Goal: Information Seeking & Learning: Compare options

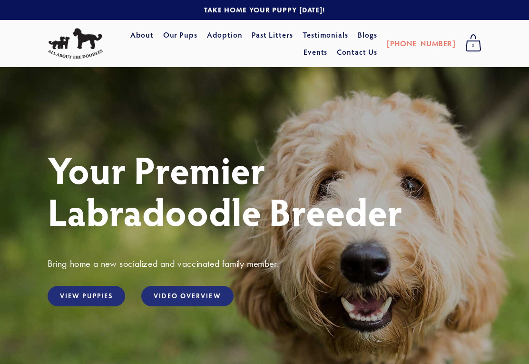
click at [93, 302] on link "View Puppies" at bounding box center [87, 296] width 78 height 20
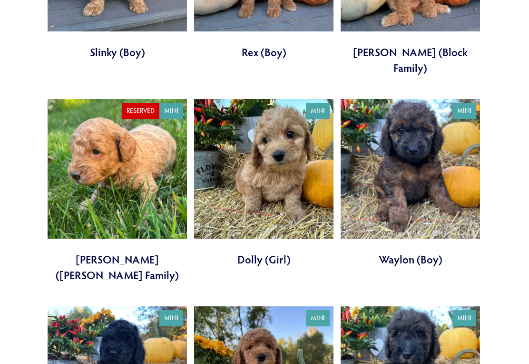
scroll to position [1287, 0]
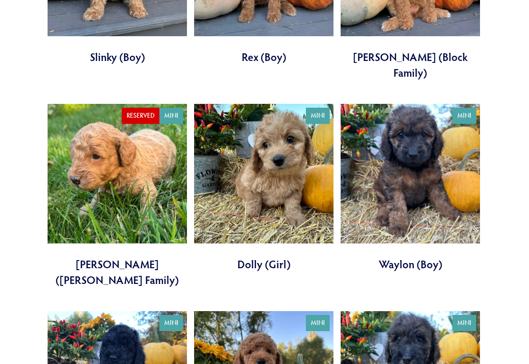
click at [419, 140] on link at bounding box center [410, 188] width 139 height 168
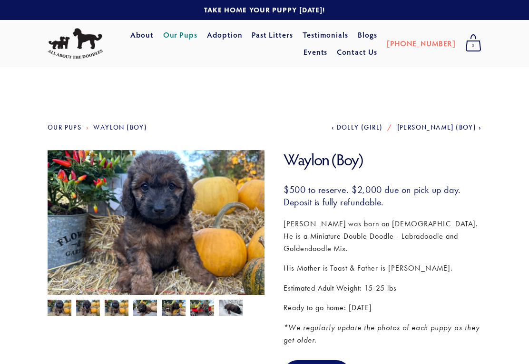
click at [235, 312] on img at bounding box center [231, 308] width 24 height 18
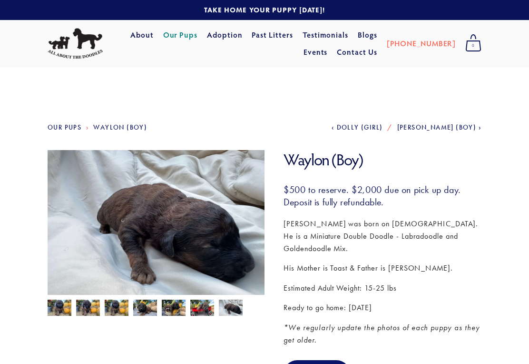
click at [206, 308] on img at bounding box center [202, 308] width 24 height 18
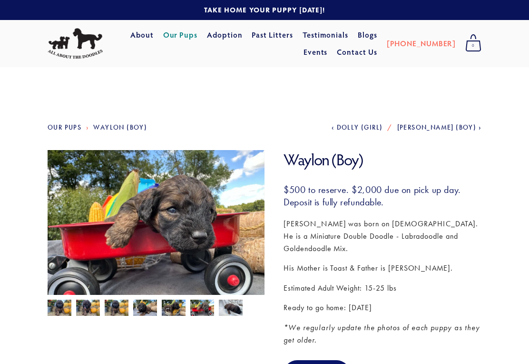
click at [177, 309] on img at bounding box center [174, 308] width 24 height 18
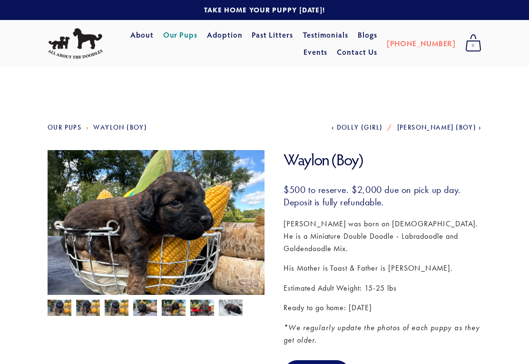
click at [148, 310] on img at bounding box center [145, 308] width 24 height 18
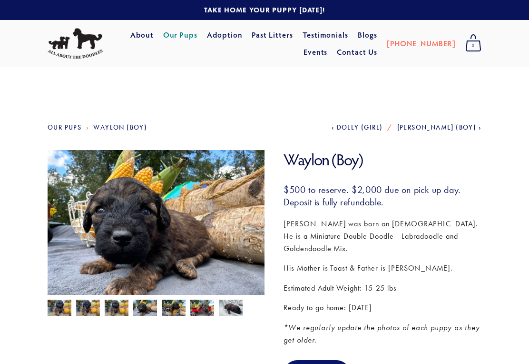
click at [117, 311] on img at bounding box center [117, 308] width 24 height 18
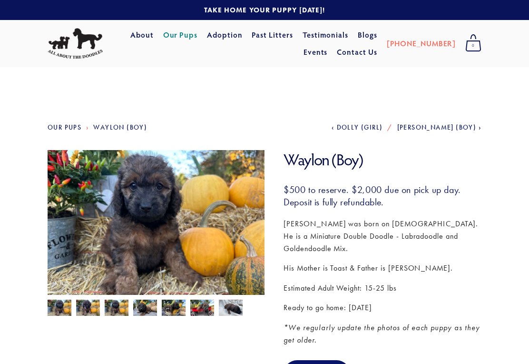
click at [119, 309] on img at bounding box center [117, 308] width 24 height 18
click at [118, 310] on img at bounding box center [117, 308] width 24 height 18
click at [111, 307] on img at bounding box center [117, 308] width 24 height 18
click at [116, 311] on img at bounding box center [117, 308] width 24 height 18
click at [86, 311] on img at bounding box center [88, 308] width 24 height 18
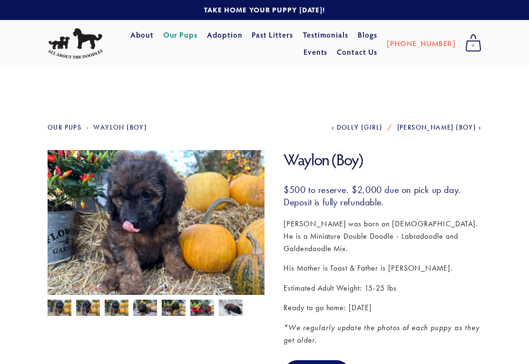
click at [59, 312] on img at bounding box center [60, 308] width 24 height 18
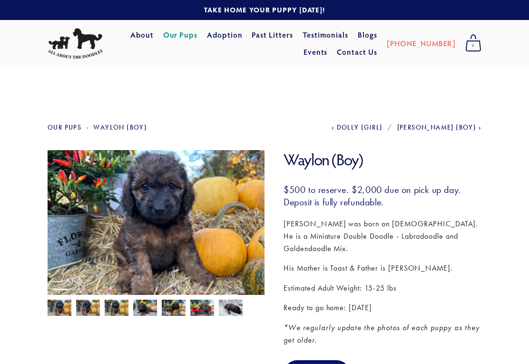
click at [122, 313] on img at bounding box center [117, 308] width 24 height 18
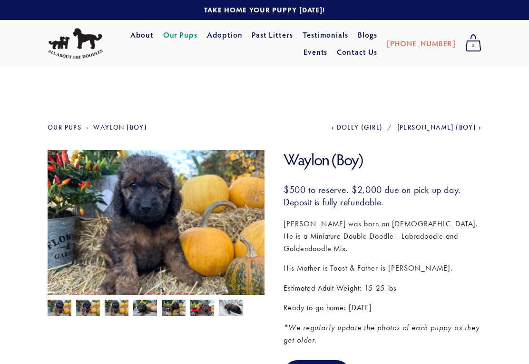
click at [55, 308] on img at bounding box center [60, 308] width 24 height 18
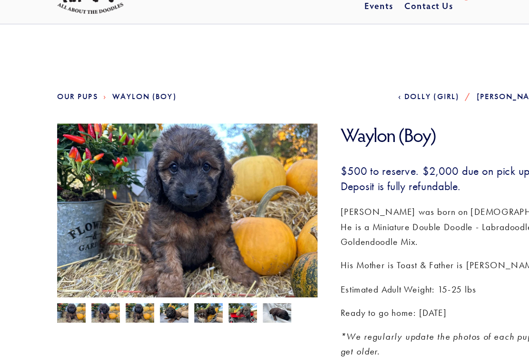
click at [90, 299] on img at bounding box center [88, 308] width 24 height 18
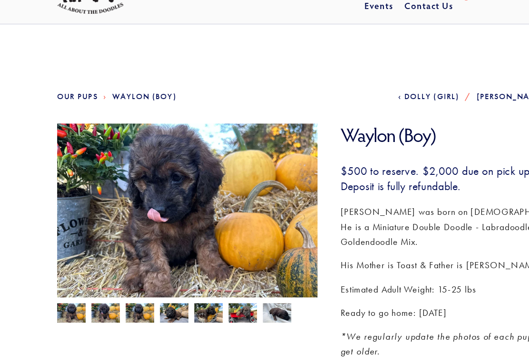
click at [117, 299] on img at bounding box center [117, 308] width 24 height 18
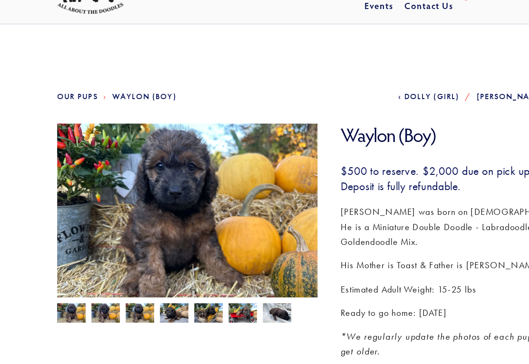
click at [150, 299] on img at bounding box center [145, 308] width 24 height 18
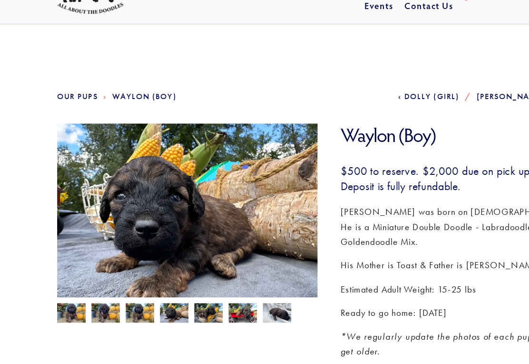
click at [176, 299] on img at bounding box center [174, 308] width 24 height 18
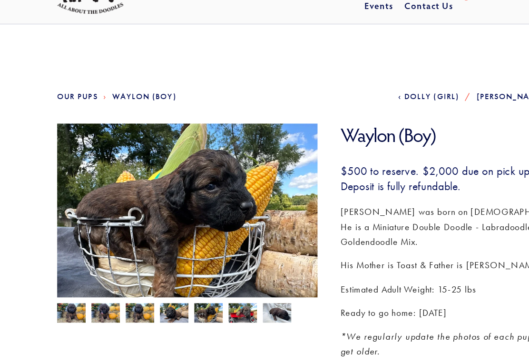
click at [117, 299] on img at bounding box center [117, 308] width 24 height 18
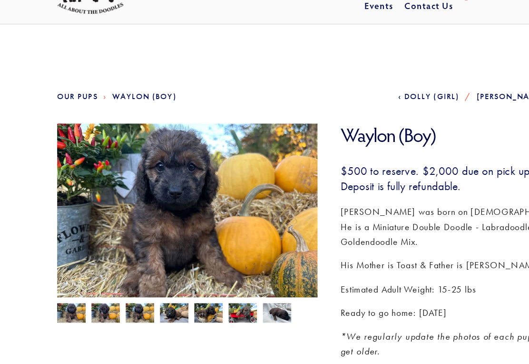
click at [91, 299] on img at bounding box center [88, 308] width 24 height 18
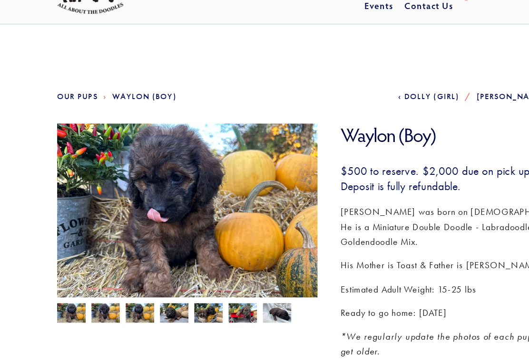
click at [65, 299] on img at bounding box center [60, 308] width 24 height 18
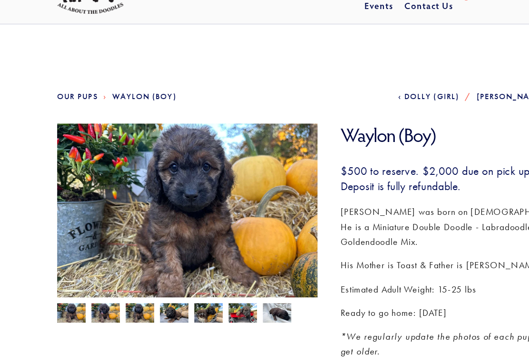
click at [238, 299] on img at bounding box center [231, 308] width 24 height 18
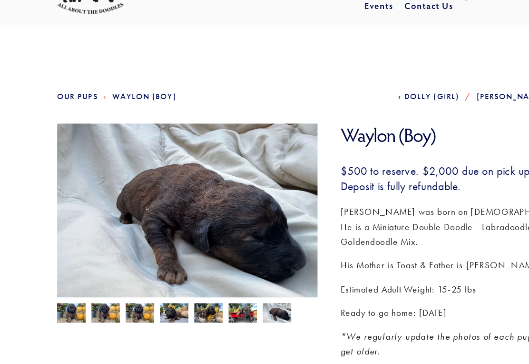
click at [203, 299] on img at bounding box center [202, 308] width 24 height 18
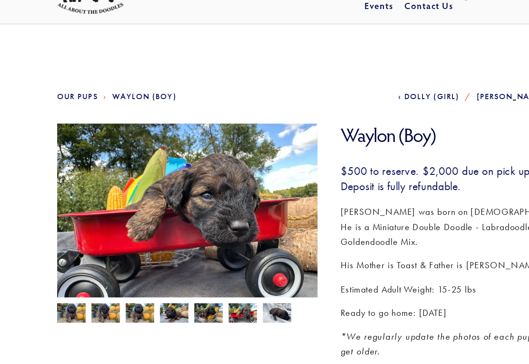
click at [180, 299] on img at bounding box center [174, 308] width 24 height 18
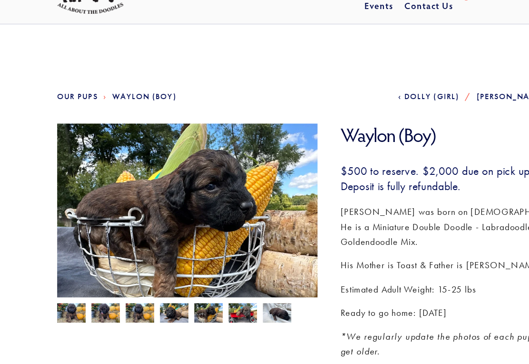
click at [145, 299] on img at bounding box center [145, 308] width 24 height 18
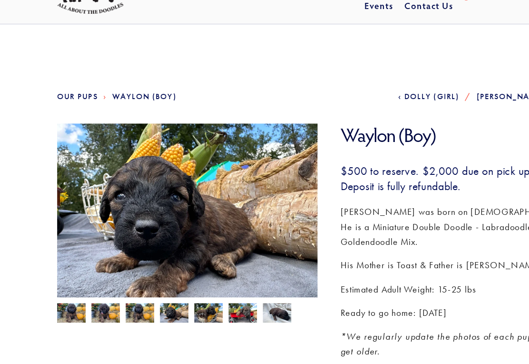
click at [116, 299] on img at bounding box center [117, 308] width 24 height 18
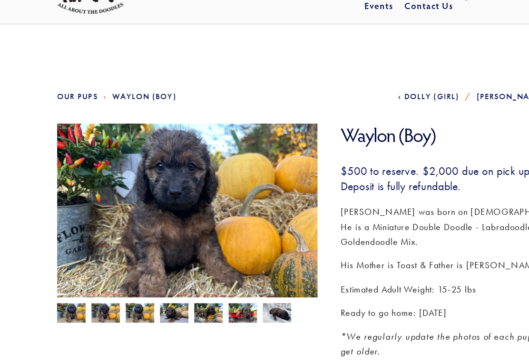
click at [58, 299] on img at bounding box center [60, 308] width 24 height 18
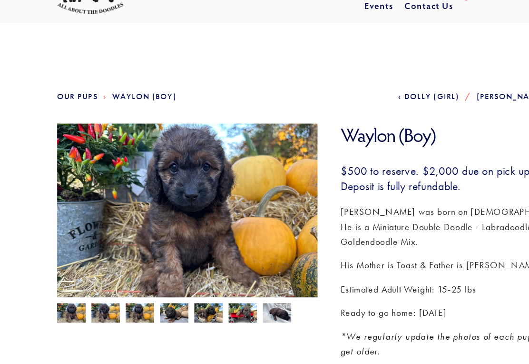
click at [125, 299] on img at bounding box center [117, 308] width 24 height 18
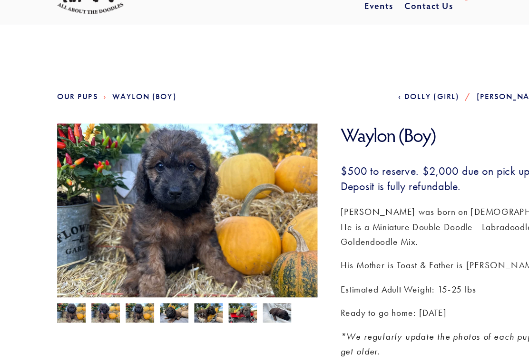
click at [60, 299] on img at bounding box center [60, 308] width 24 height 18
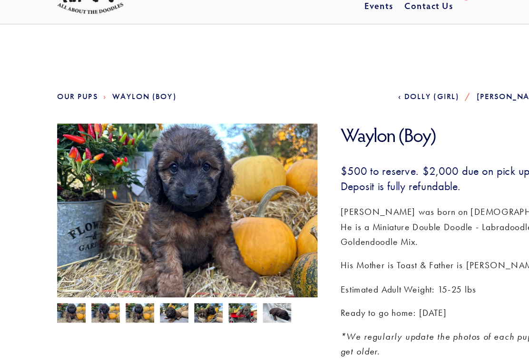
click at [205, 299] on img at bounding box center [202, 308] width 24 height 18
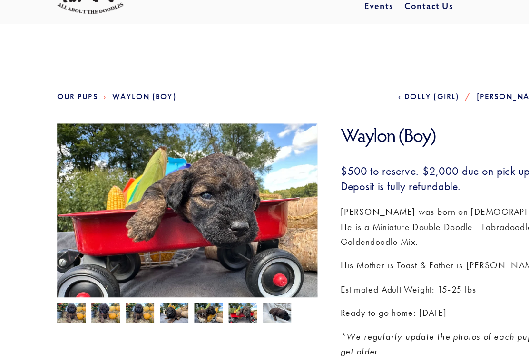
click at [205, 299] on img at bounding box center [202, 308] width 24 height 18
click at [88, 299] on img at bounding box center [88, 308] width 24 height 18
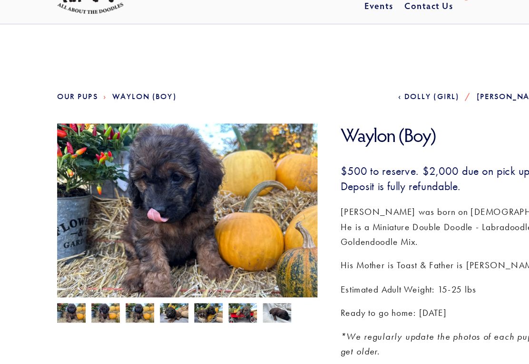
click at [60, 299] on img at bounding box center [60, 308] width 24 height 18
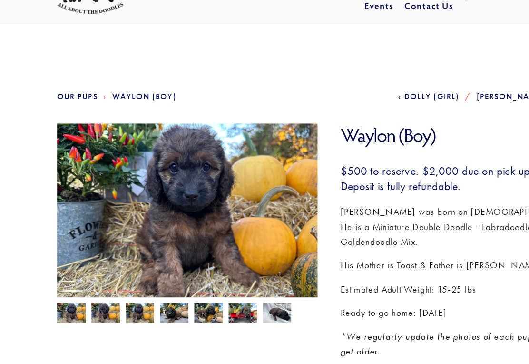
click at [174, 196] on img at bounding box center [156, 231] width 217 height 163
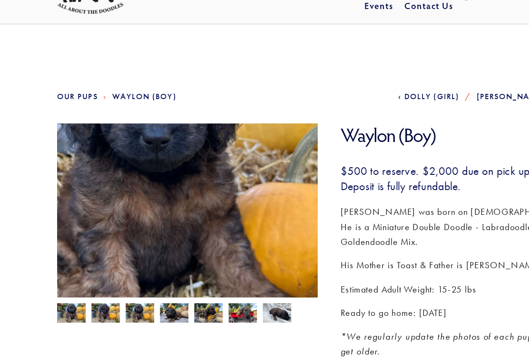
click at [188, 214] on img at bounding box center [156, 231] width 217 height 163
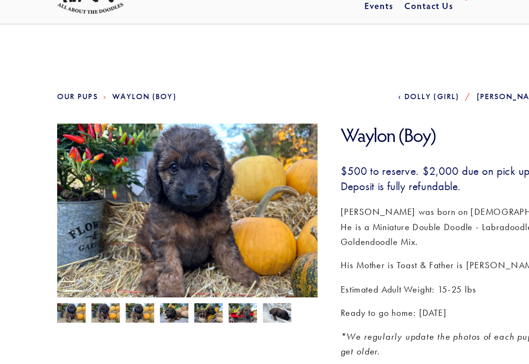
click at [61, 299] on img at bounding box center [60, 308] width 24 height 18
click at [64, 299] on img at bounding box center [60, 308] width 24 height 18
click at [91, 299] on img at bounding box center [88, 308] width 24 height 18
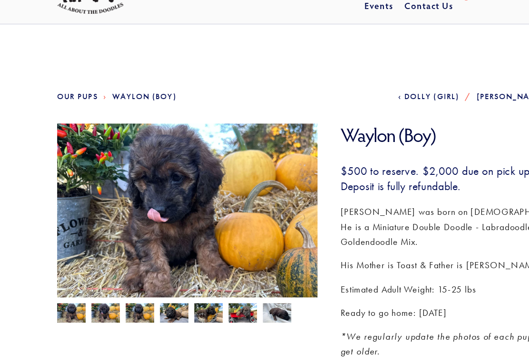
click at [155, 215] on img at bounding box center [156, 231] width 217 height 163
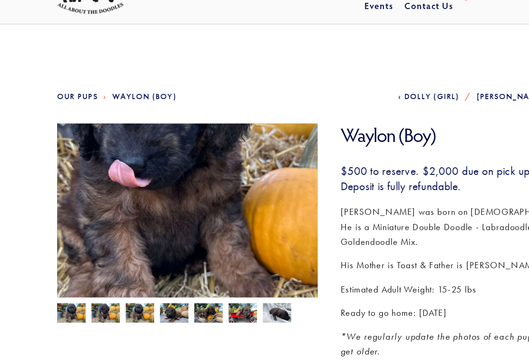
click at [93, 299] on img at bounding box center [88, 308] width 24 height 18
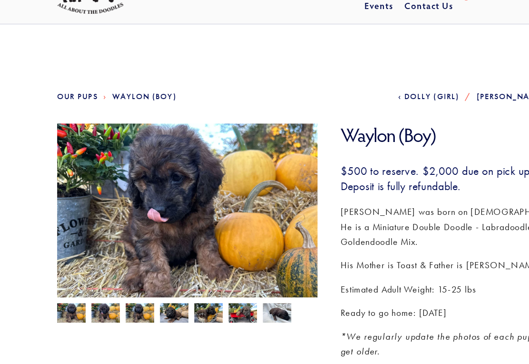
click at [119, 299] on img at bounding box center [117, 308] width 24 height 18
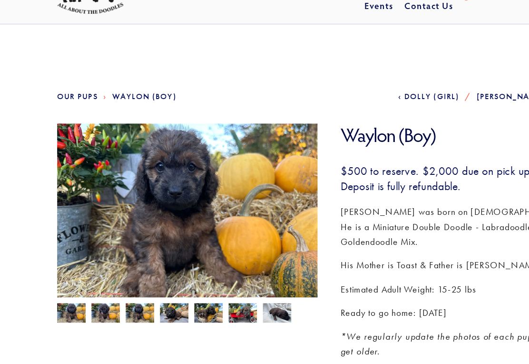
click at [146, 299] on img at bounding box center [145, 308] width 24 height 18
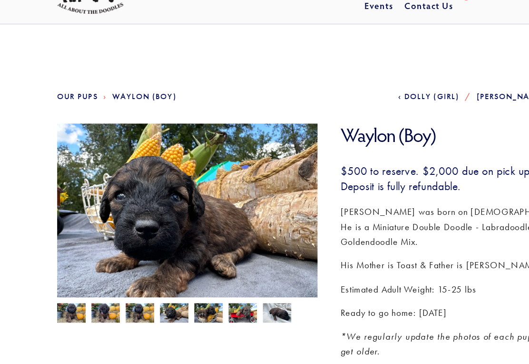
click at [174, 299] on img at bounding box center [174, 308] width 24 height 18
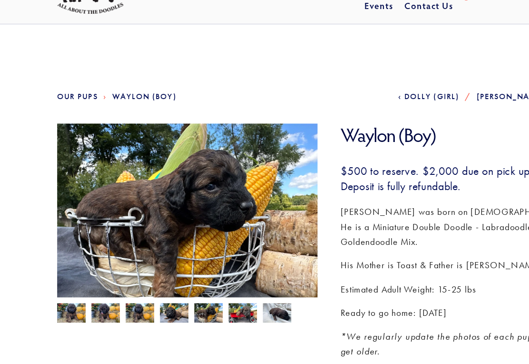
click at [200, 299] on img at bounding box center [202, 308] width 24 height 18
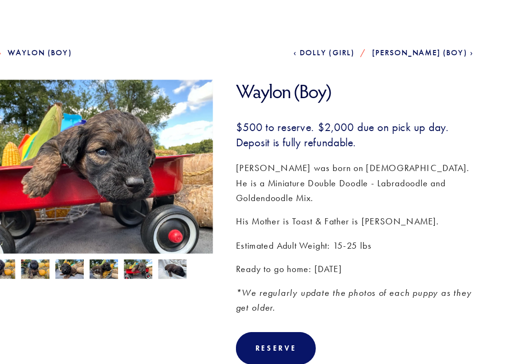
scroll to position [84, 0]
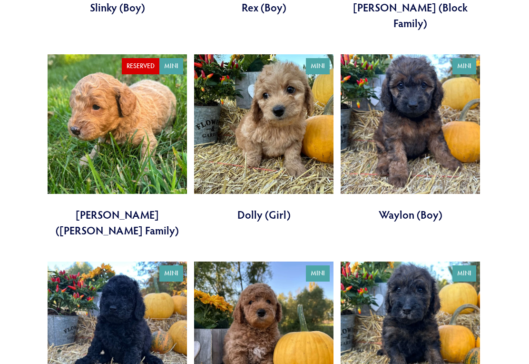
scroll to position [1336, 0]
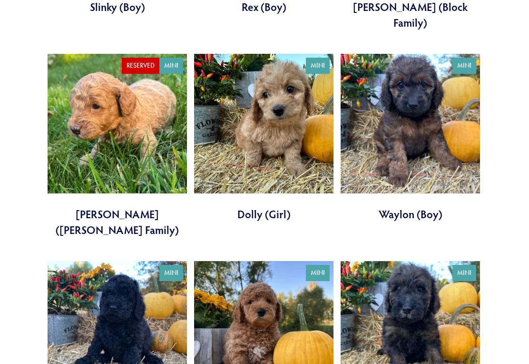
click at [289, 103] on link at bounding box center [263, 138] width 139 height 168
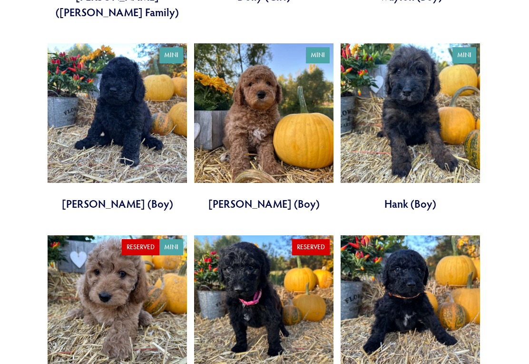
scroll to position [1555, 0]
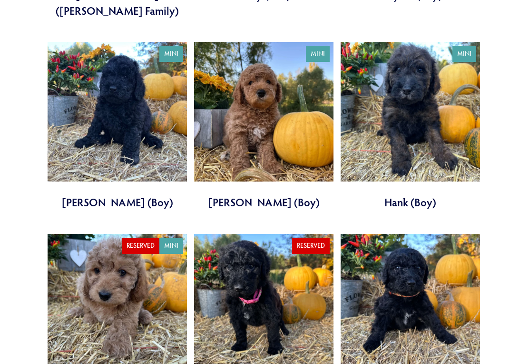
click at [128, 283] on link at bounding box center [117, 325] width 139 height 183
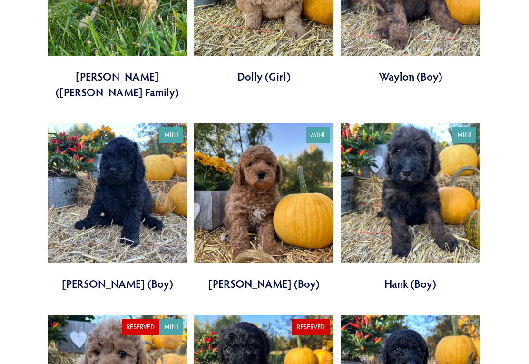
scroll to position [1447, 0]
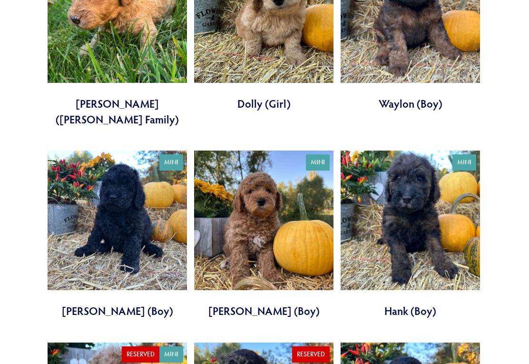
click at [300, 193] on link at bounding box center [263, 235] width 139 height 168
click at [433, 195] on link at bounding box center [410, 234] width 139 height 168
click at [141, 186] on link at bounding box center [117, 234] width 139 height 168
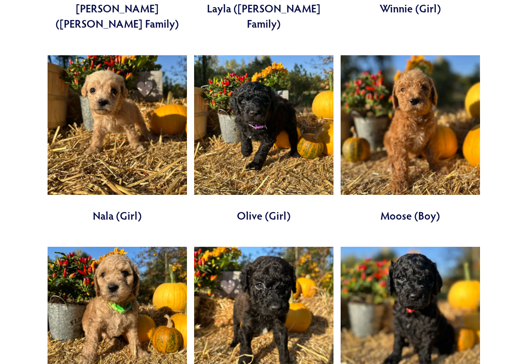
scroll to position [1941, 0]
click at [141, 279] on link at bounding box center [117, 331] width 139 height 168
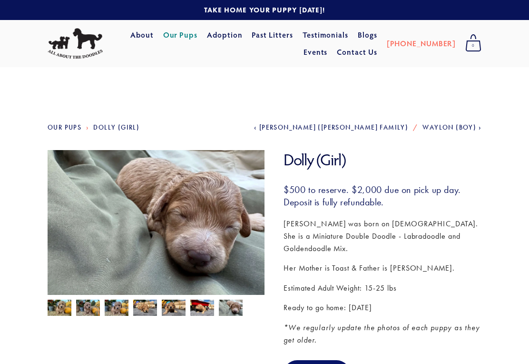
click at [205, 307] on img at bounding box center [202, 308] width 24 height 18
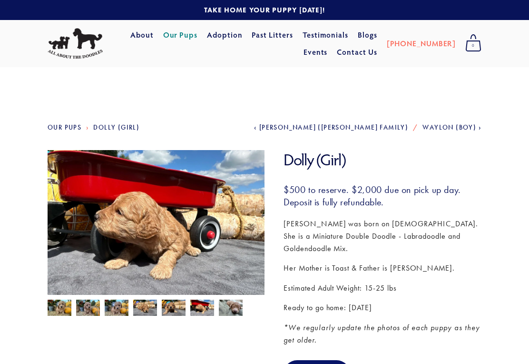
click at [180, 307] on img at bounding box center [174, 308] width 24 height 18
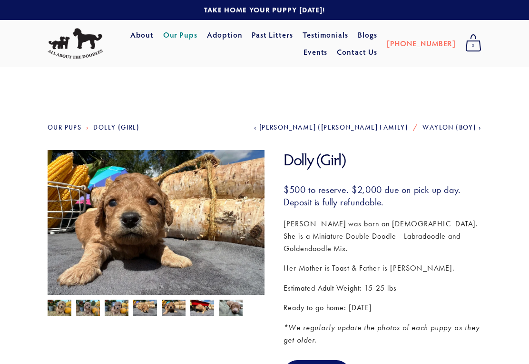
click at [150, 308] on img at bounding box center [145, 307] width 24 height 18
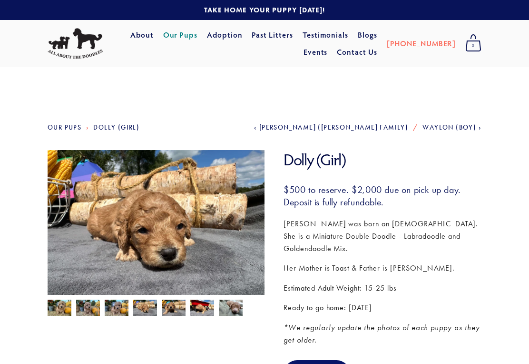
click at [124, 307] on img at bounding box center [117, 308] width 24 height 18
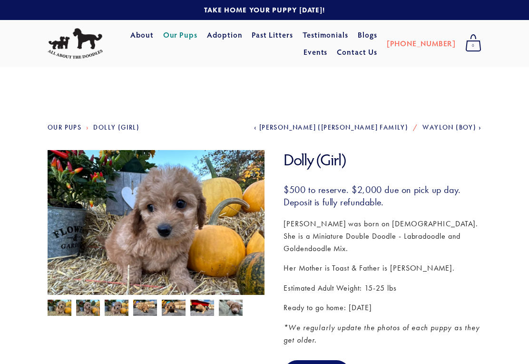
click at [118, 307] on img at bounding box center [117, 308] width 24 height 18
click at [90, 307] on img at bounding box center [88, 308] width 24 height 18
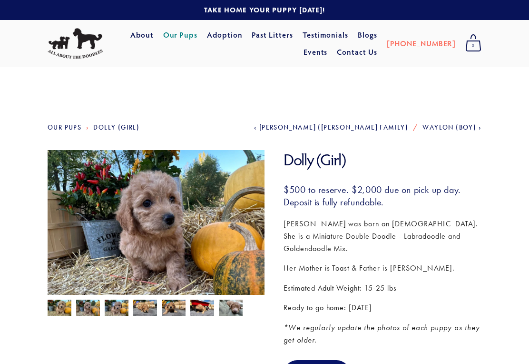
click at [66, 307] on img at bounding box center [60, 308] width 24 height 18
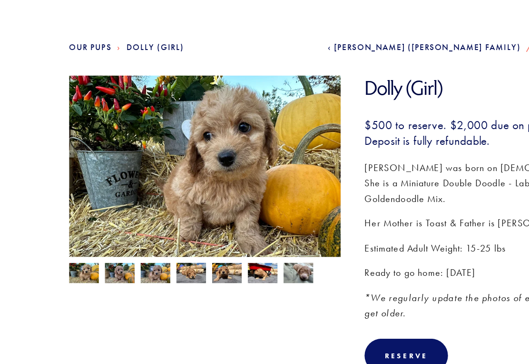
scroll to position [46, 0]
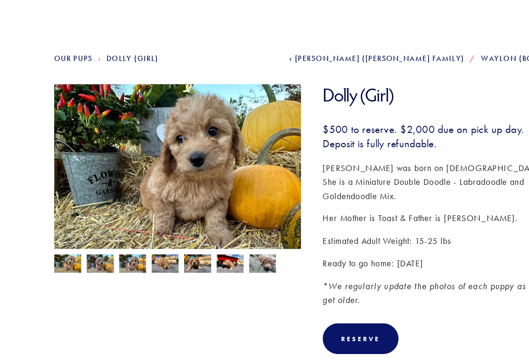
click at [93, 254] on img at bounding box center [88, 263] width 24 height 18
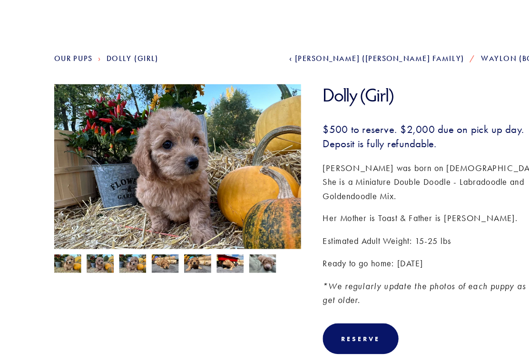
click at [117, 254] on img at bounding box center [117, 263] width 24 height 18
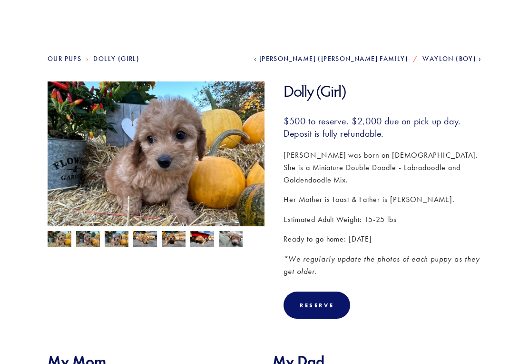
scroll to position [68, 0]
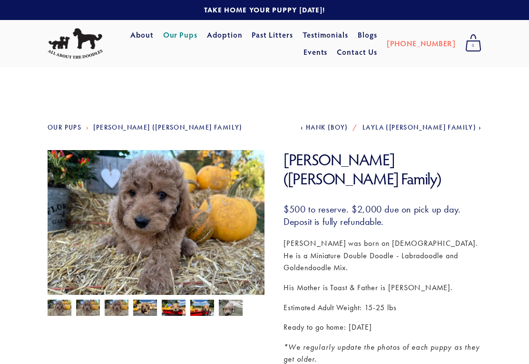
click at [89, 307] on img at bounding box center [88, 307] width 24 height 18
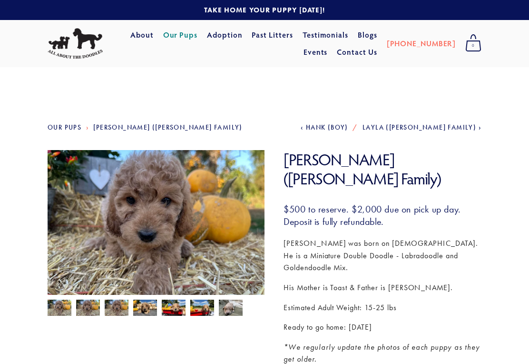
click at [120, 308] on img at bounding box center [117, 307] width 24 height 18
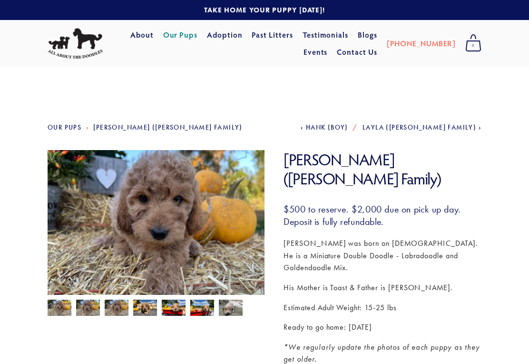
click at [150, 308] on img at bounding box center [145, 307] width 24 height 18
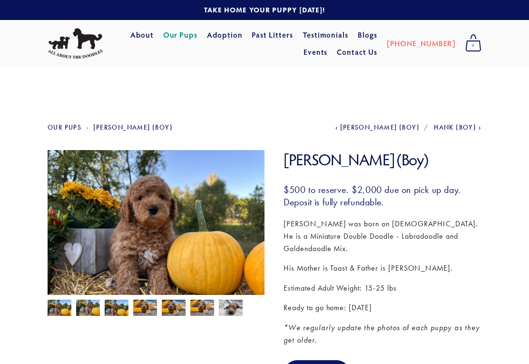
click at [92, 311] on img at bounding box center [88, 308] width 24 height 18
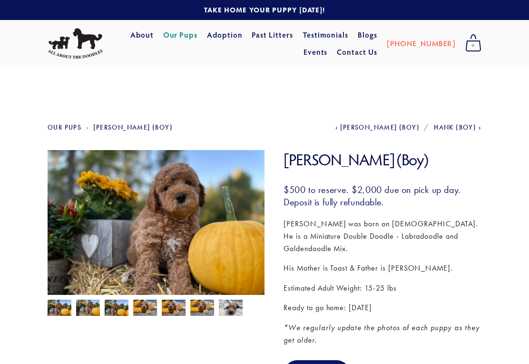
click at [119, 311] on img at bounding box center [117, 308] width 24 height 18
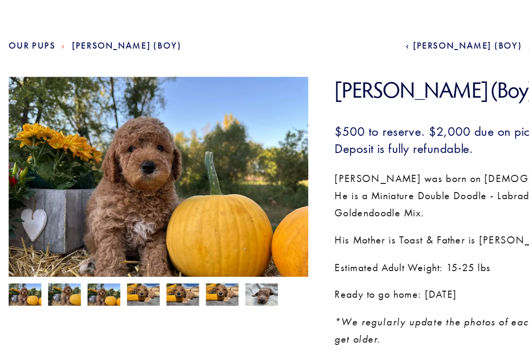
scroll to position [39, 0]
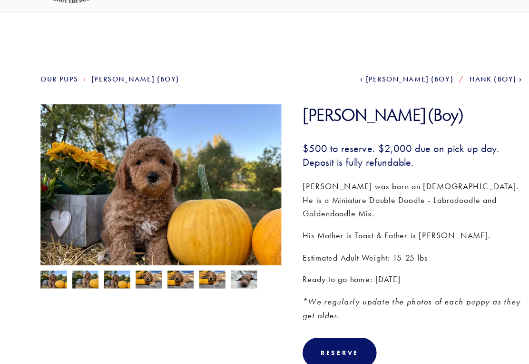
click at [162, 261] on img at bounding box center [174, 270] width 24 height 18
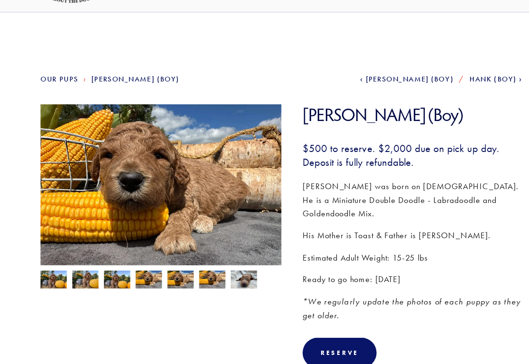
click at [139, 261] on img at bounding box center [145, 270] width 24 height 18
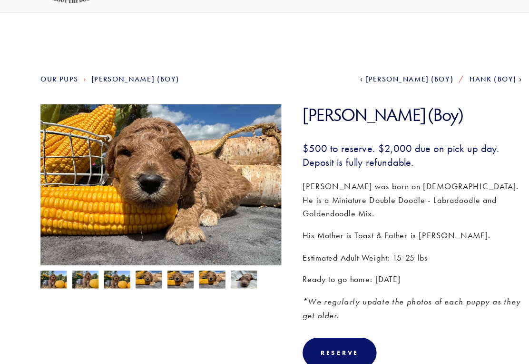
click at [108, 261] on img at bounding box center [117, 270] width 24 height 18
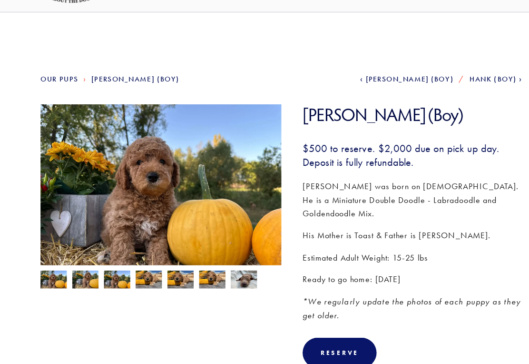
click at [86, 261] on img at bounding box center [88, 270] width 24 height 18
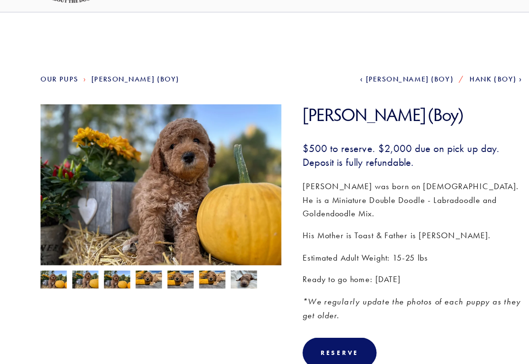
click at [49, 261] on img at bounding box center [60, 270] width 24 height 18
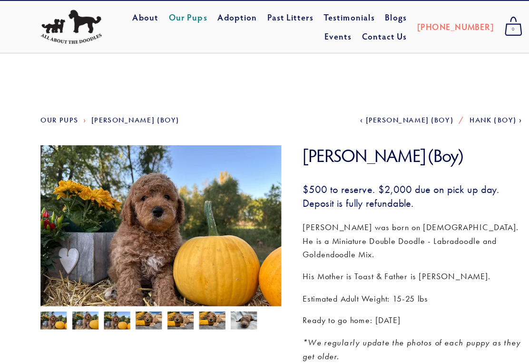
scroll to position [0, 0]
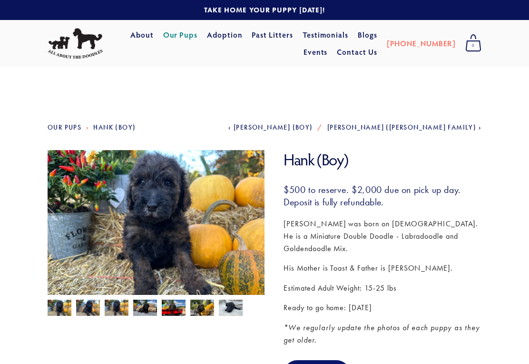
click at [91, 309] on img at bounding box center [88, 308] width 24 height 18
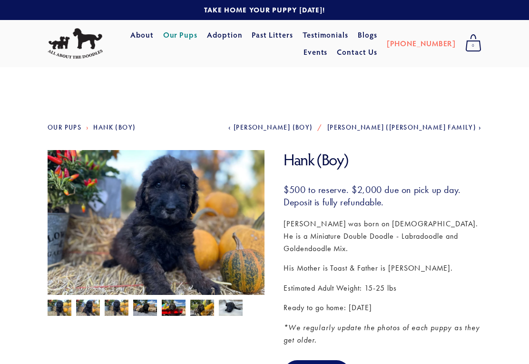
click at [126, 309] on img at bounding box center [117, 308] width 24 height 18
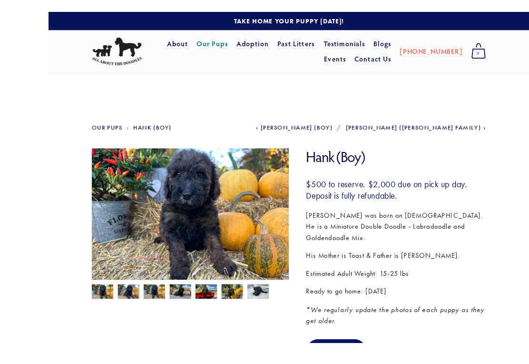
scroll to position [33, 0]
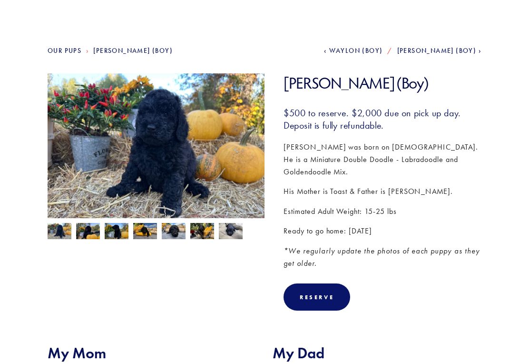
scroll to position [77, 0]
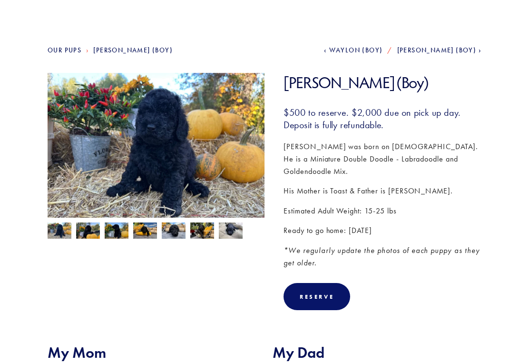
click at [172, 234] on img at bounding box center [174, 231] width 24 height 18
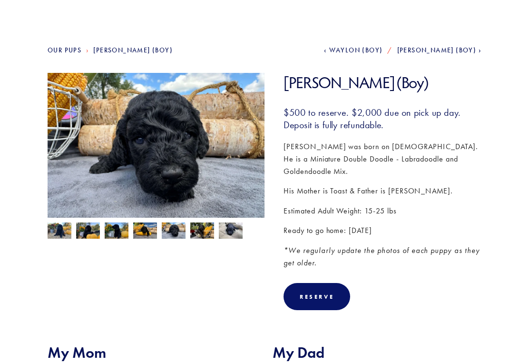
scroll to position [77, 0]
click at [148, 231] on img at bounding box center [145, 231] width 24 height 18
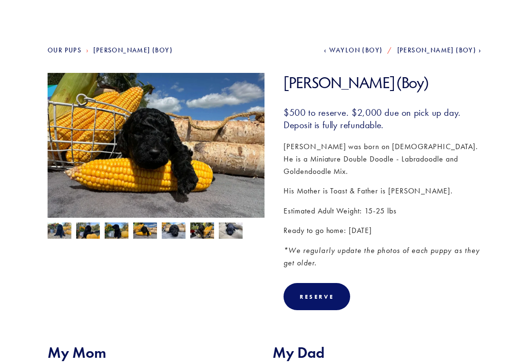
click at [121, 233] on img at bounding box center [117, 231] width 24 height 18
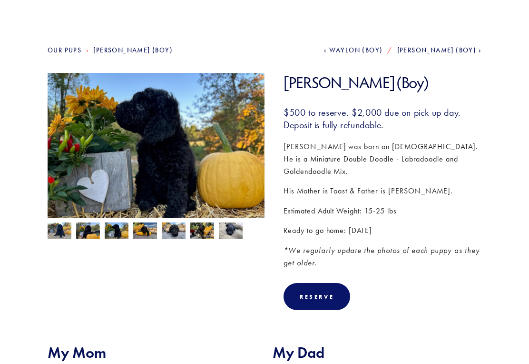
click at [94, 228] on img at bounding box center [88, 231] width 24 height 18
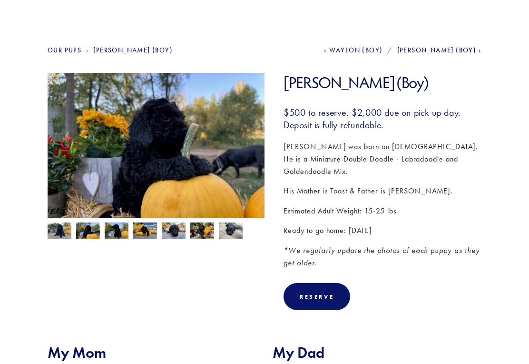
click at [63, 231] on img at bounding box center [60, 231] width 24 height 18
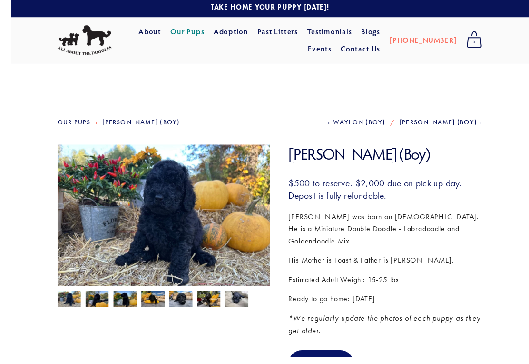
scroll to position [0, 0]
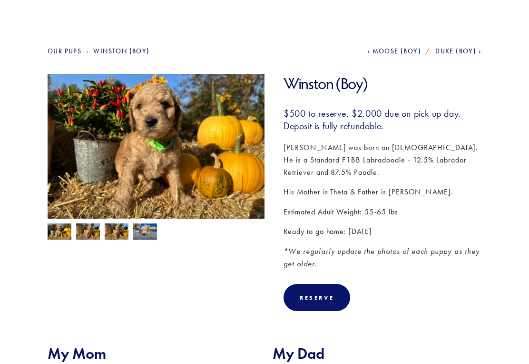
scroll to position [76, 0]
click at [148, 234] on img at bounding box center [145, 232] width 24 height 18
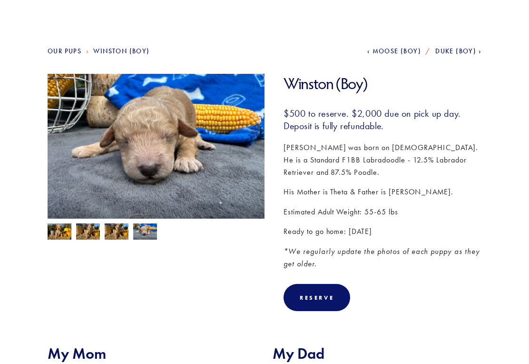
click at [116, 237] on img at bounding box center [117, 232] width 24 height 18
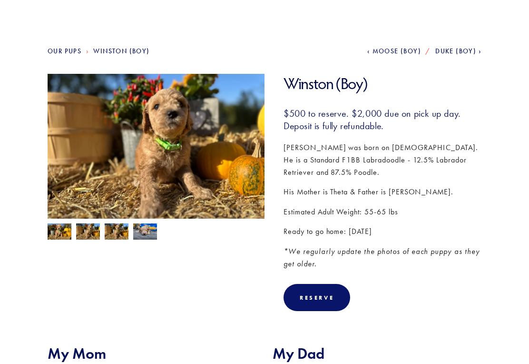
click at [93, 235] on img at bounding box center [88, 232] width 24 height 18
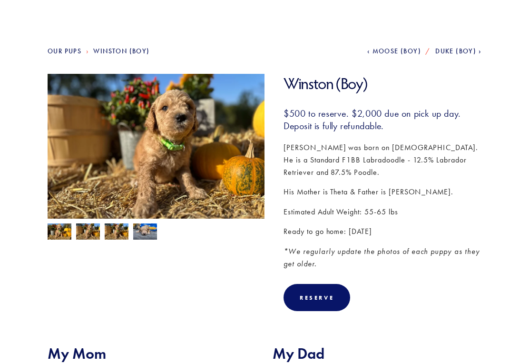
click at [60, 235] on img at bounding box center [60, 232] width 24 height 18
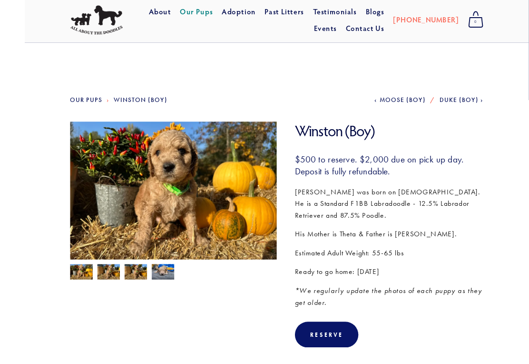
scroll to position [40, 0]
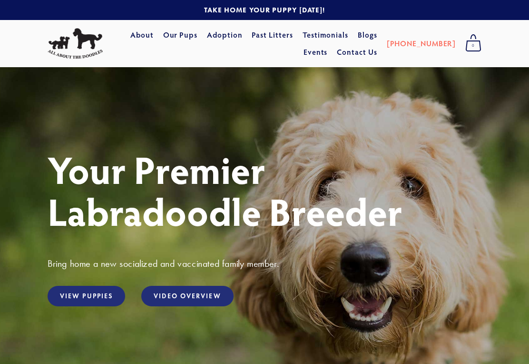
click at [97, 300] on link "View Puppies" at bounding box center [87, 296] width 78 height 20
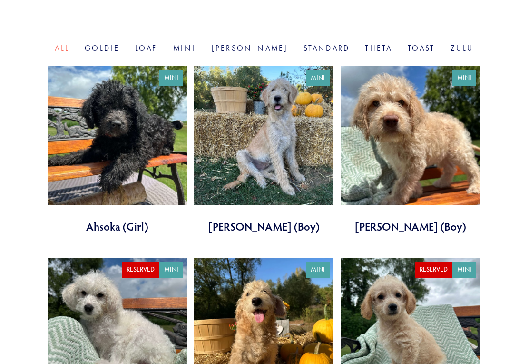
scroll to position [326, 0]
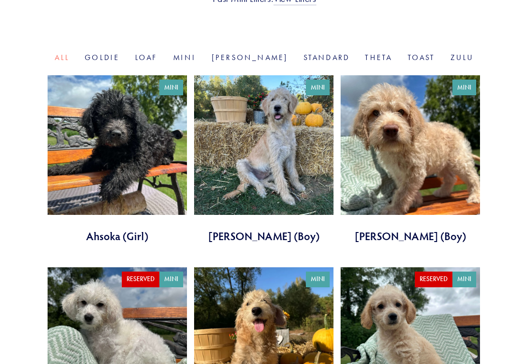
click at [286, 156] on link at bounding box center [263, 160] width 139 height 168
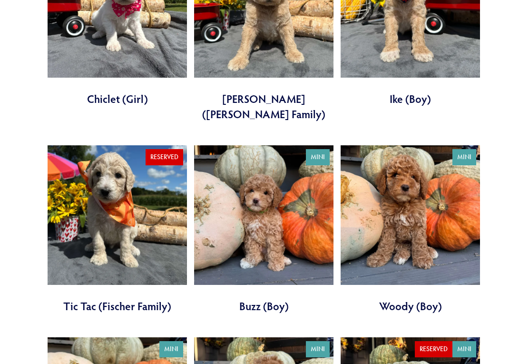
scroll to position [847, 0]
click at [296, 215] on link at bounding box center [263, 229] width 139 height 168
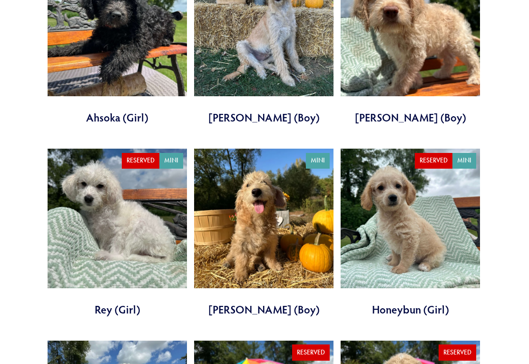
scroll to position [448, 0]
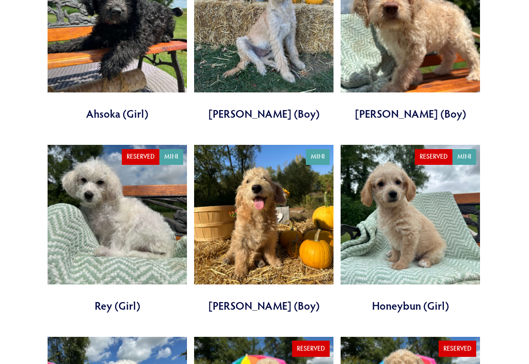
click at [297, 237] on link at bounding box center [263, 229] width 139 height 168
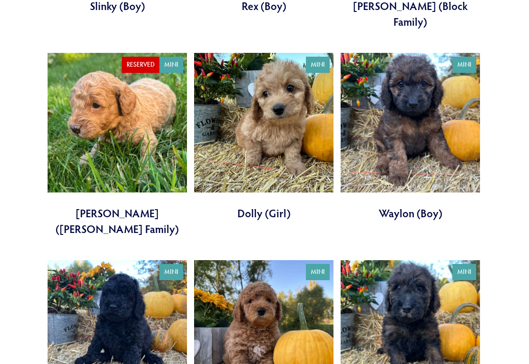
scroll to position [1337, 0]
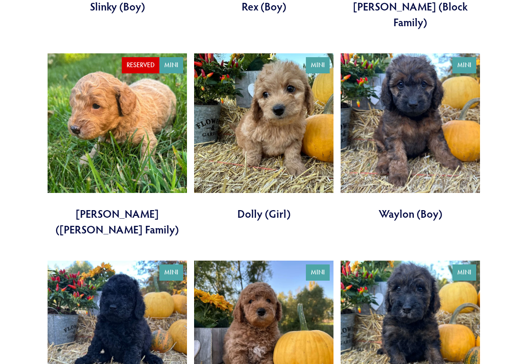
click at [427, 97] on link at bounding box center [410, 137] width 139 height 168
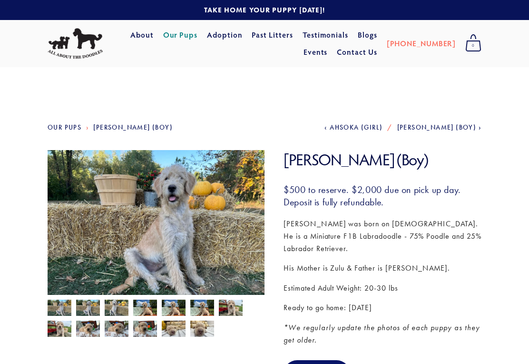
click at [205, 331] on img at bounding box center [202, 328] width 24 height 18
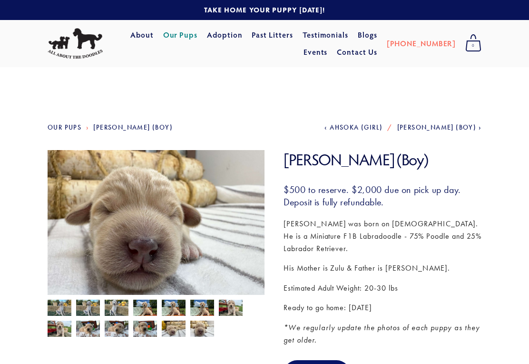
click at [174, 330] on img at bounding box center [174, 328] width 24 height 18
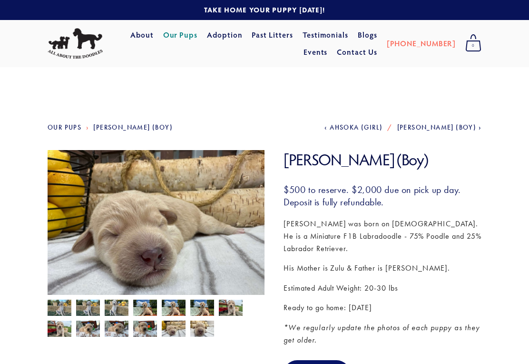
click at [153, 331] on img at bounding box center [145, 328] width 24 height 18
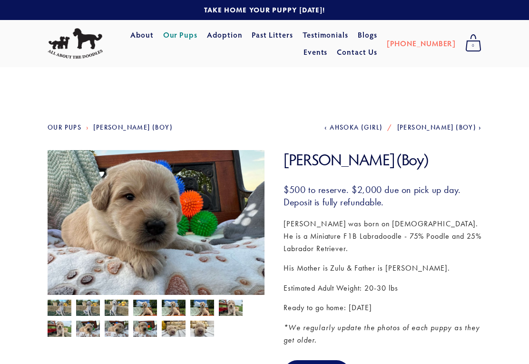
click at [124, 331] on img at bounding box center [117, 328] width 24 height 18
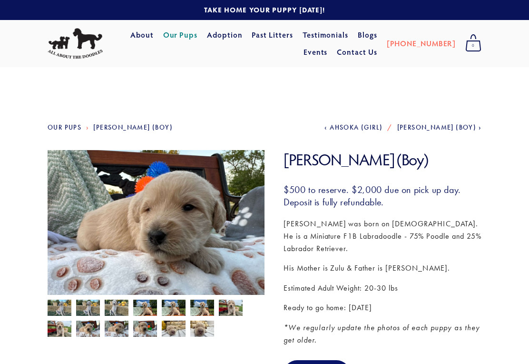
click at [96, 331] on img at bounding box center [88, 328] width 24 height 18
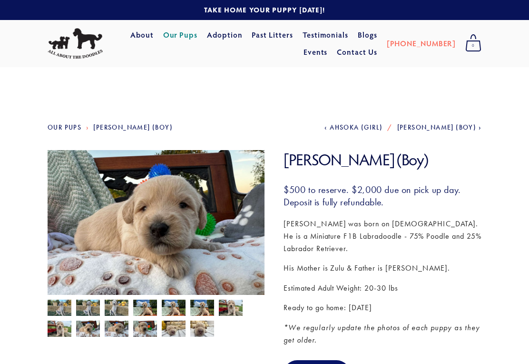
click at [63, 333] on img at bounding box center [60, 329] width 24 height 18
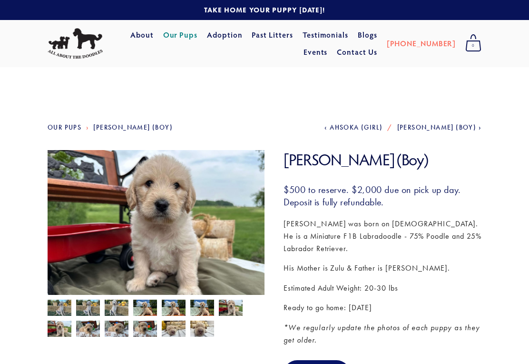
click at [236, 307] on img at bounding box center [231, 308] width 24 height 18
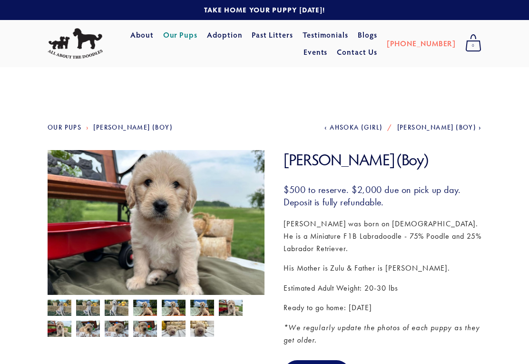
click at [202, 306] on img at bounding box center [202, 308] width 24 height 18
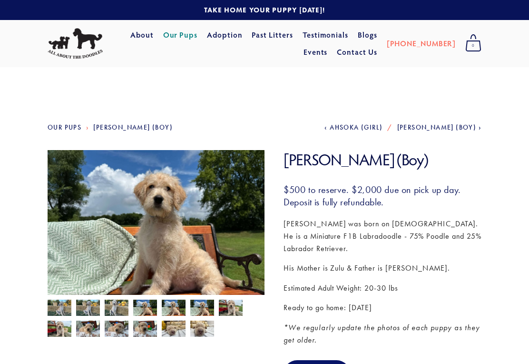
click at [175, 307] on img at bounding box center [174, 308] width 24 height 18
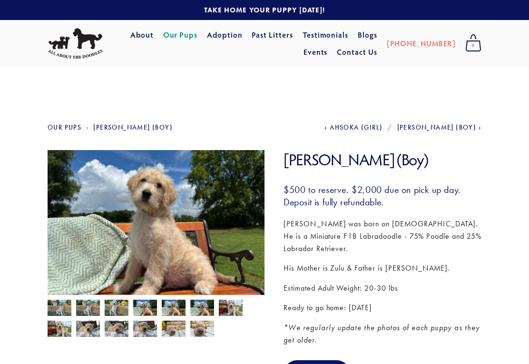
click at [178, 308] on img at bounding box center [174, 308] width 24 height 18
click at [145, 306] on img at bounding box center [145, 308] width 24 height 18
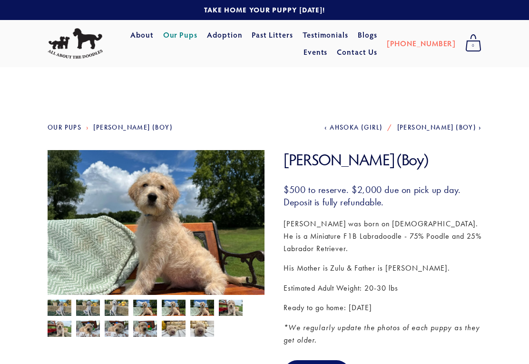
click at [123, 306] on img at bounding box center [117, 308] width 24 height 18
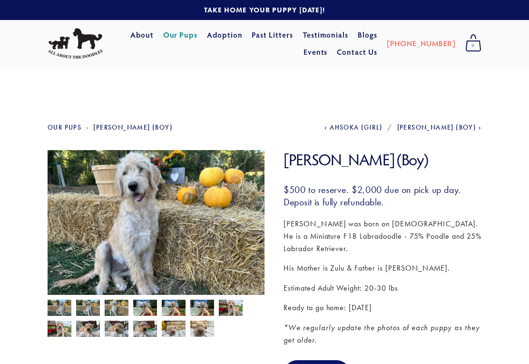
click at [117, 308] on img at bounding box center [117, 308] width 24 height 18
click at [119, 311] on img at bounding box center [117, 308] width 24 height 18
click at [93, 308] on img at bounding box center [88, 308] width 24 height 18
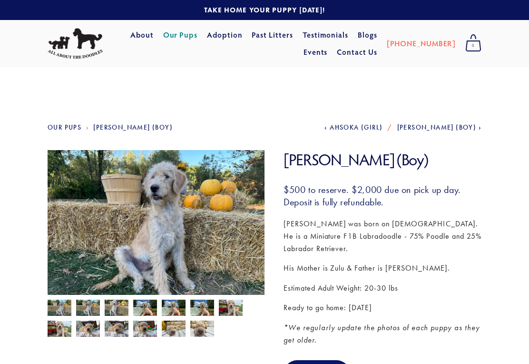
click at [66, 310] on img at bounding box center [60, 308] width 24 height 18
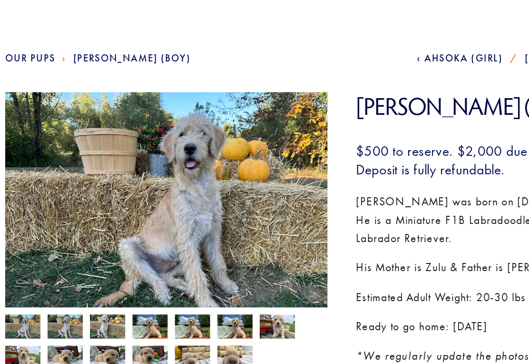
click at [76, 299] on img at bounding box center [88, 308] width 24 height 18
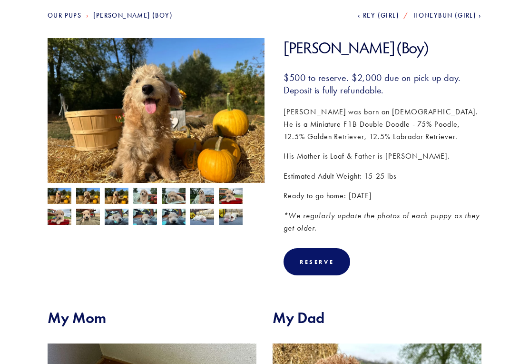
scroll to position [111, 0]
click at [115, 226] on img at bounding box center [117, 217] width 24 height 18
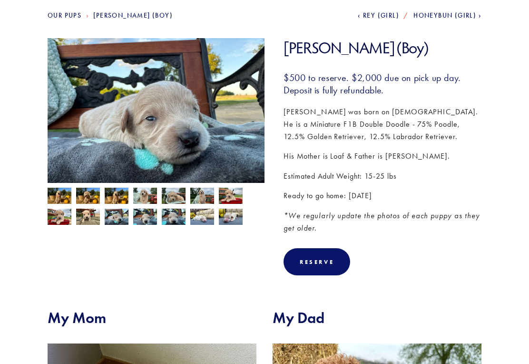
click at [87, 223] on img at bounding box center [88, 217] width 24 height 18
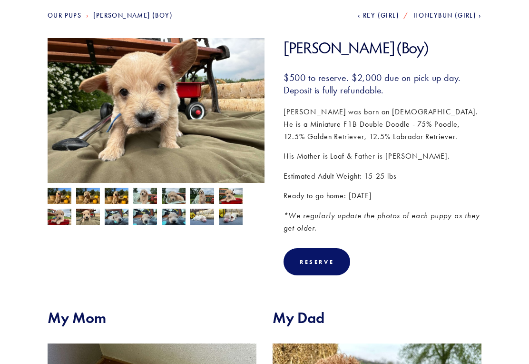
click at [63, 223] on img at bounding box center [60, 217] width 24 height 18
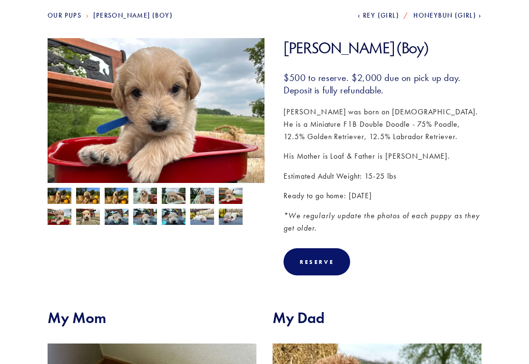
click at [232, 201] on img at bounding box center [231, 197] width 24 height 18
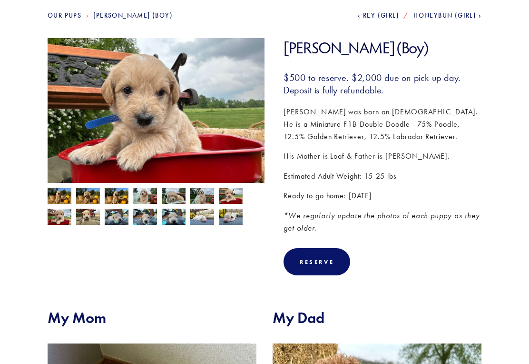
click at [199, 198] on img at bounding box center [202, 197] width 24 height 18
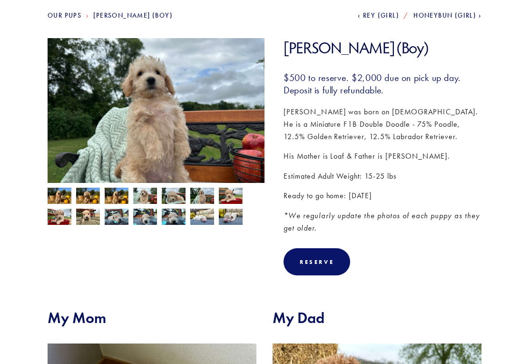
click at [173, 200] on img at bounding box center [174, 196] width 24 height 18
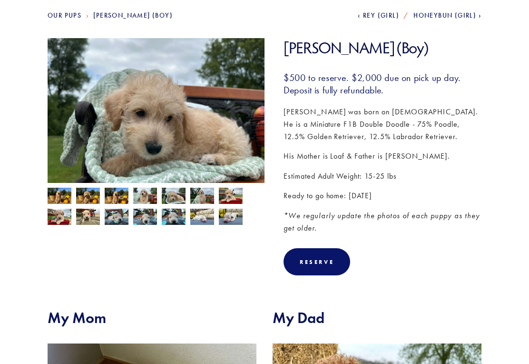
click at [147, 200] on img at bounding box center [145, 197] width 24 height 18
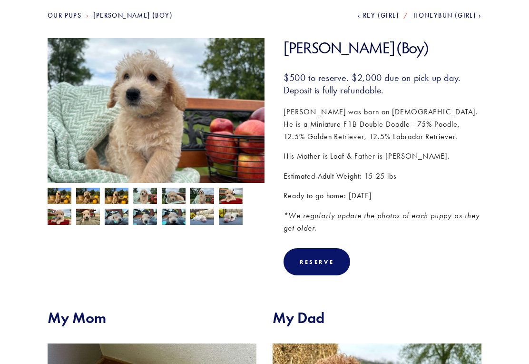
click at [122, 197] on img at bounding box center [117, 197] width 24 height 18
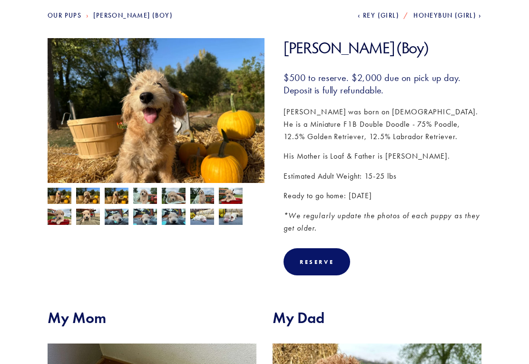
click at [91, 202] on img at bounding box center [88, 197] width 24 height 18
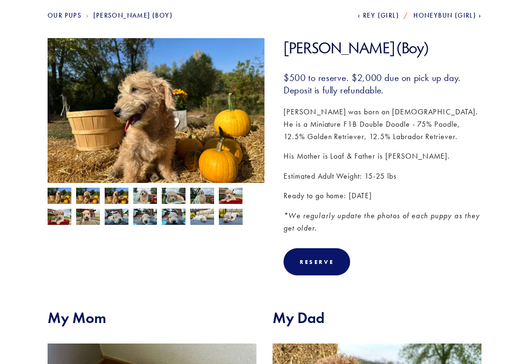
click at [59, 198] on img at bounding box center [60, 197] width 24 height 18
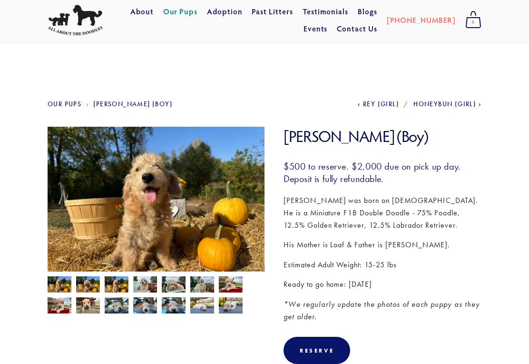
scroll to position [0, 0]
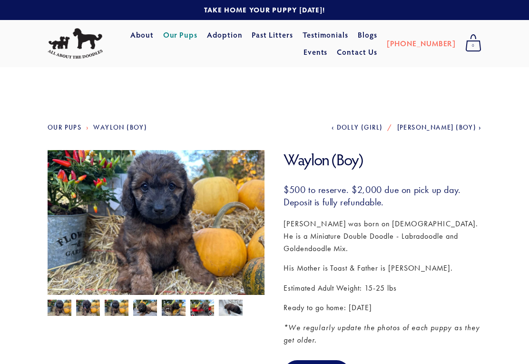
click at [149, 307] on img at bounding box center [145, 308] width 24 height 18
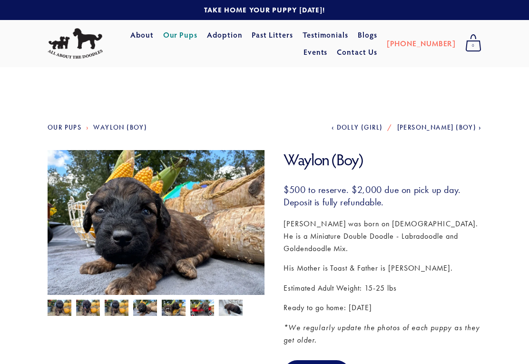
click at [122, 311] on img at bounding box center [117, 308] width 24 height 18
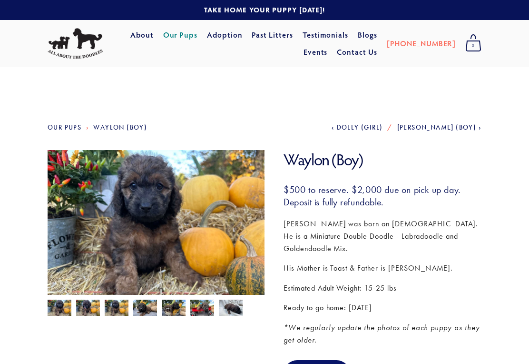
click at [59, 306] on img at bounding box center [60, 308] width 24 height 18
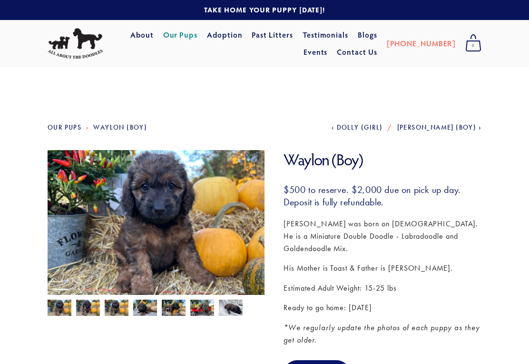
click at [121, 308] on img at bounding box center [117, 308] width 24 height 18
